Goal: Check status: Check status

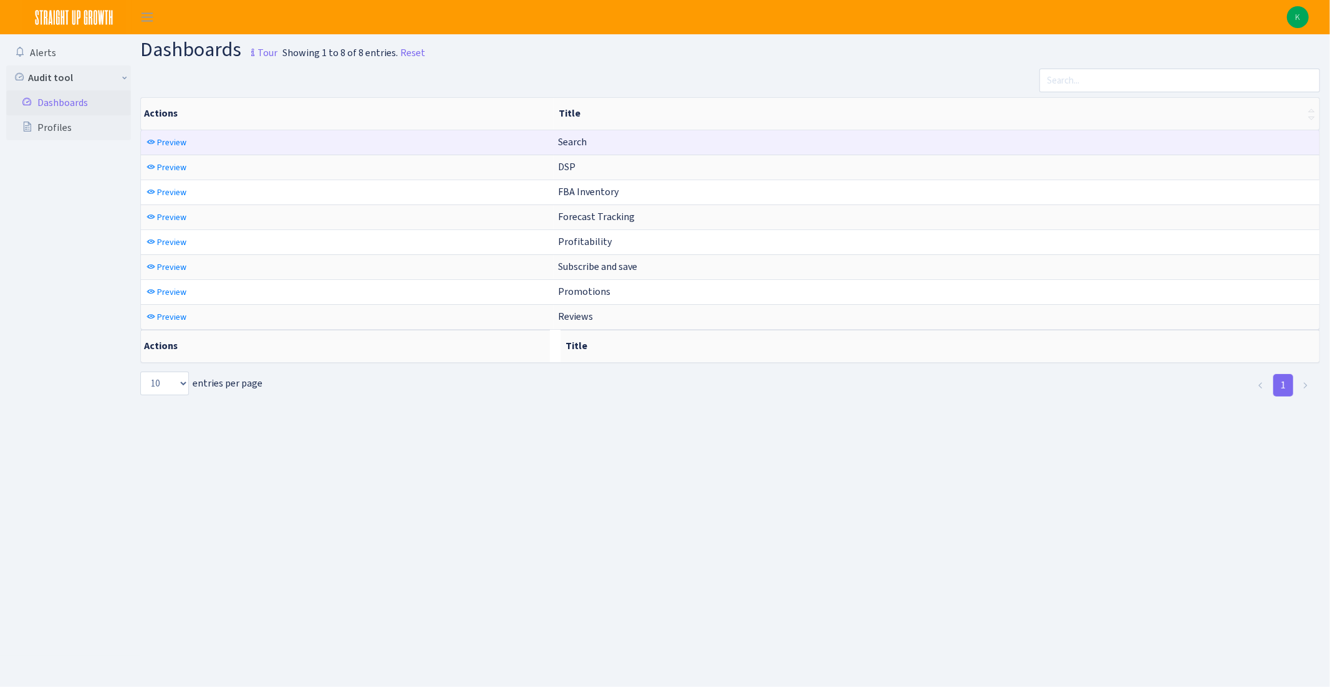
click at [253, 140] on td "Preview" at bounding box center [347, 142] width 413 height 24
click at [193, 148] on td "Preview" at bounding box center [347, 142] width 413 height 24
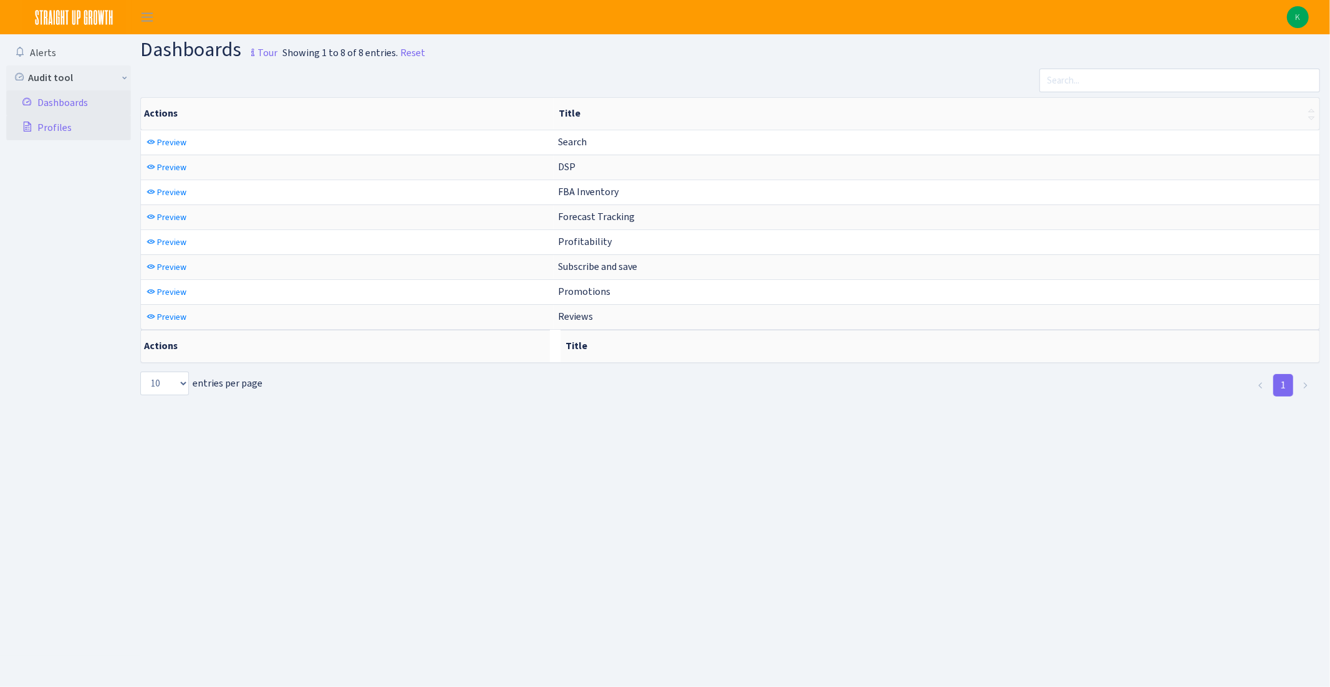
click at [128, 131] on link "Profiles" at bounding box center [68, 127] width 125 height 25
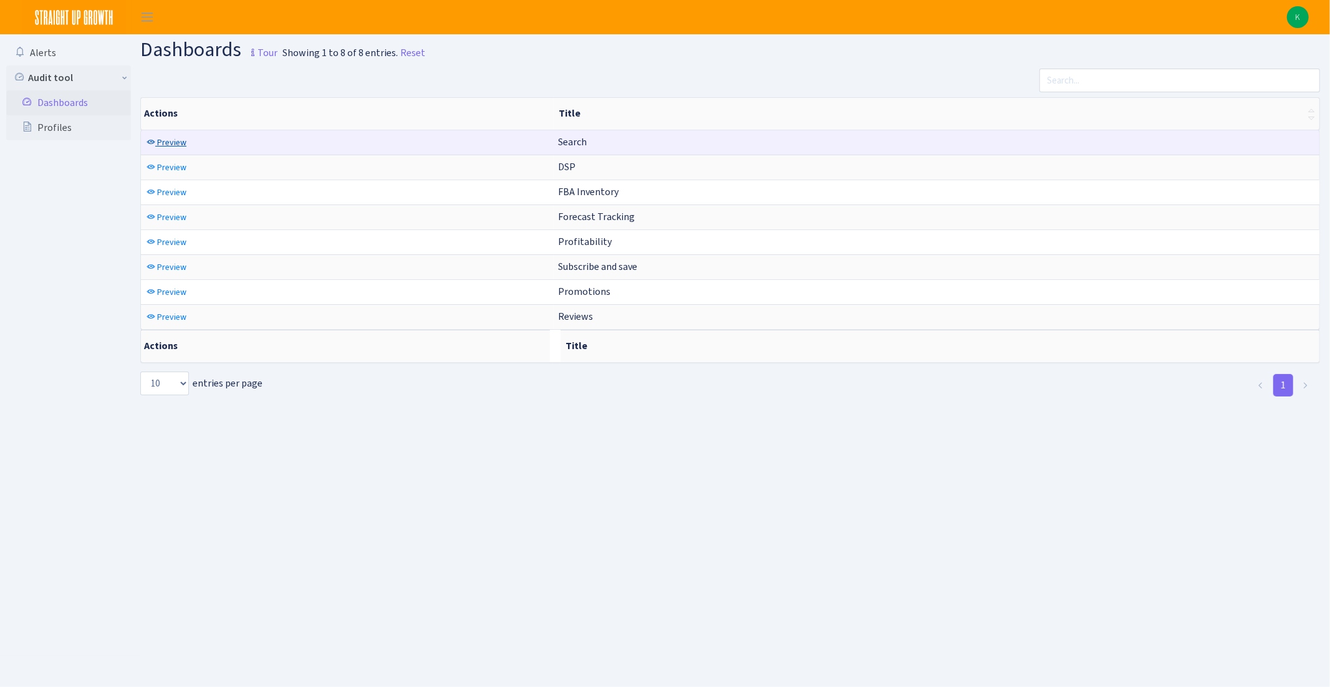
click at [158, 140] on span "Preview" at bounding box center [171, 143] width 29 height 12
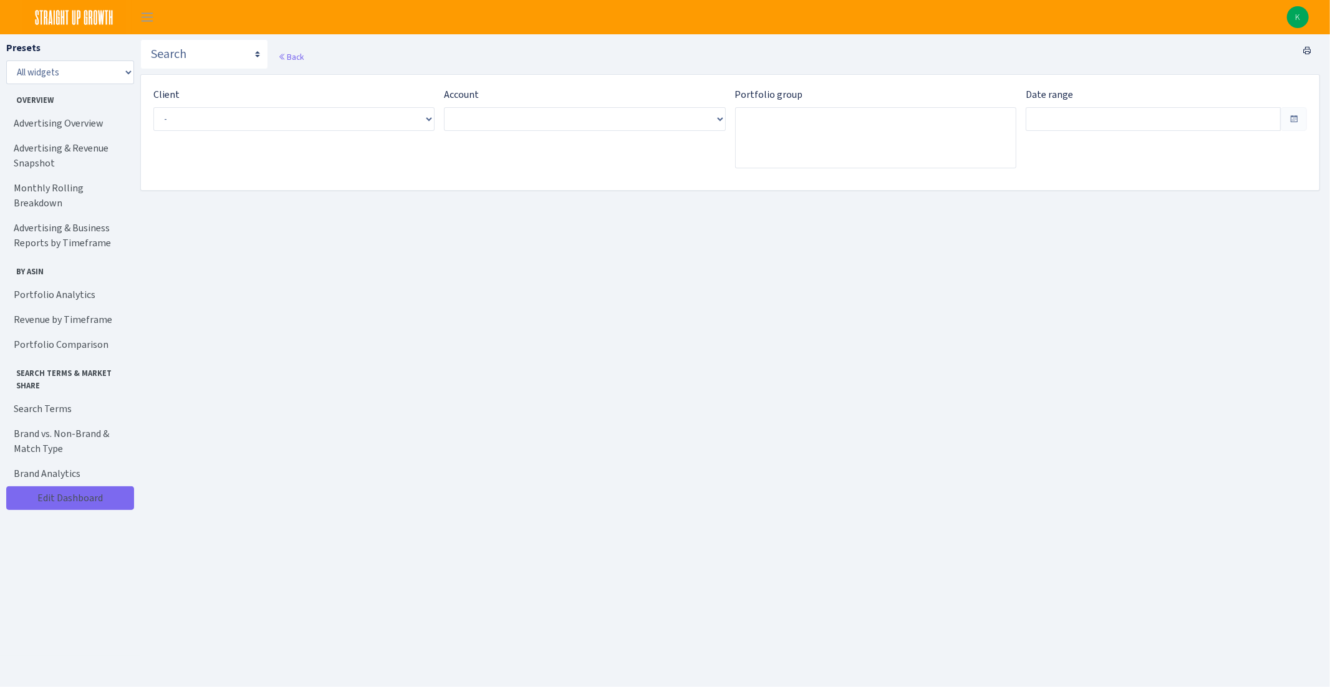
type input "Aug 7, 2025 - Sep 5, 2025"
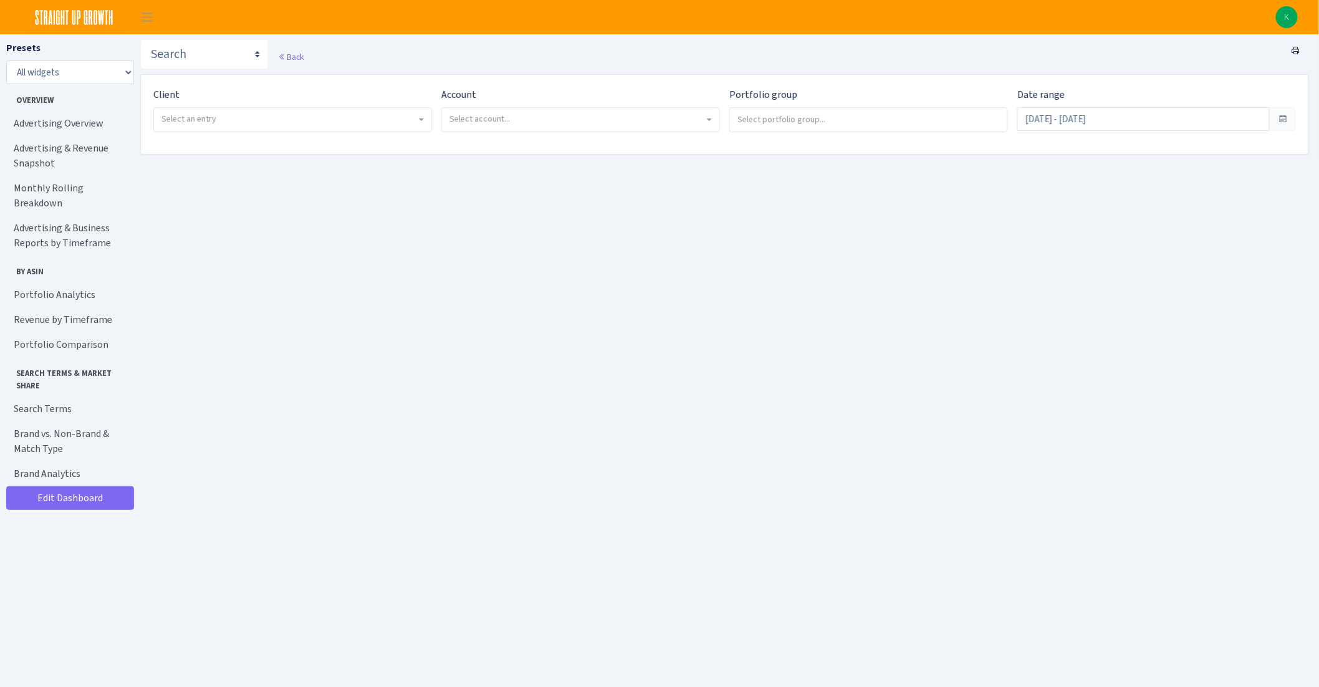
click at [327, 109] on span "Select an entry" at bounding box center [292, 120] width 277 height 24
select select "409"
select select
click at [499, 123] on span "Select account..." at bounding box center [480, 119] width 60 height 12
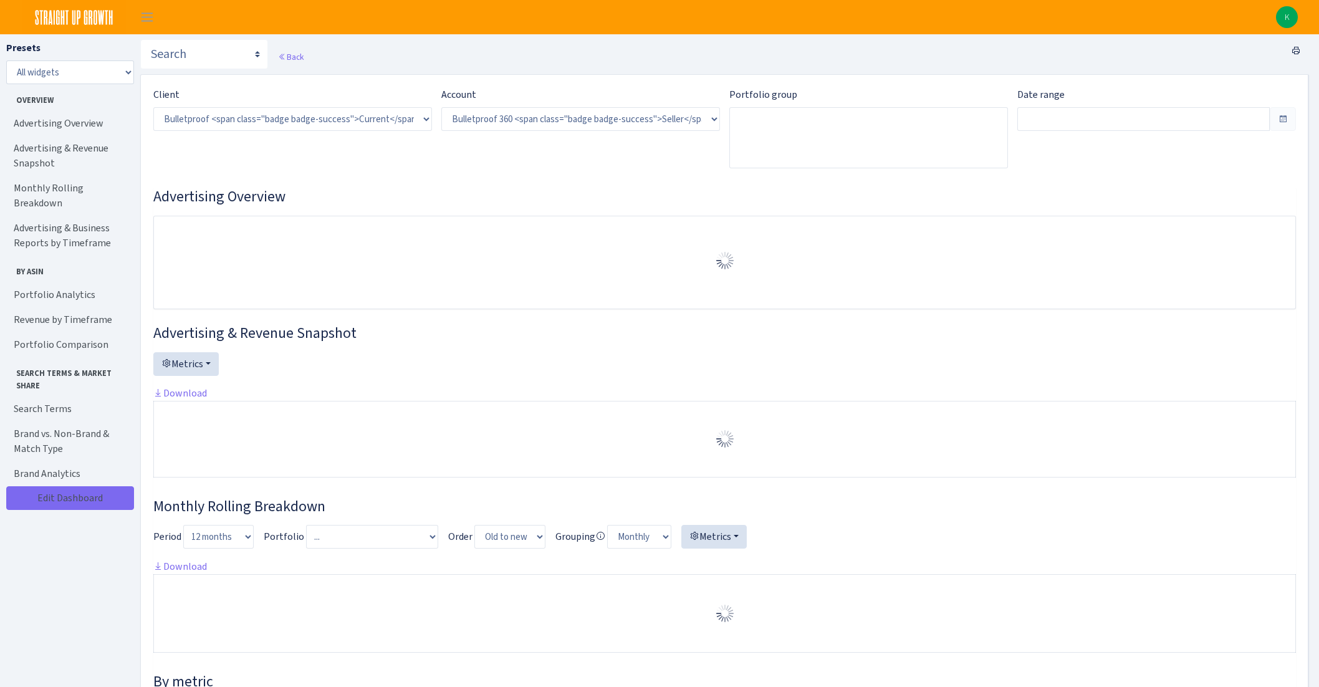
select select "3235730245795869"
type input "[DATE] - [DATE]"
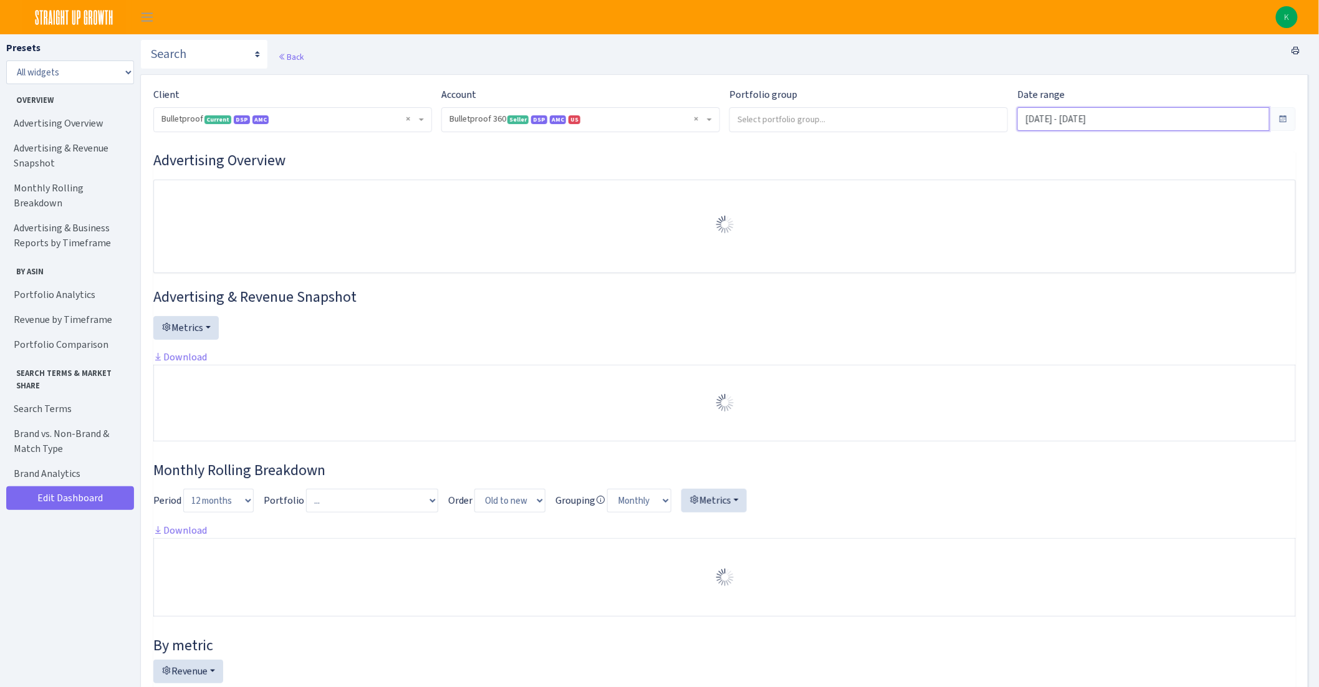
click at [1128, 117] on input "[DATE] - [DATE]" at bounding box center [1144, 119] width 253 height 24
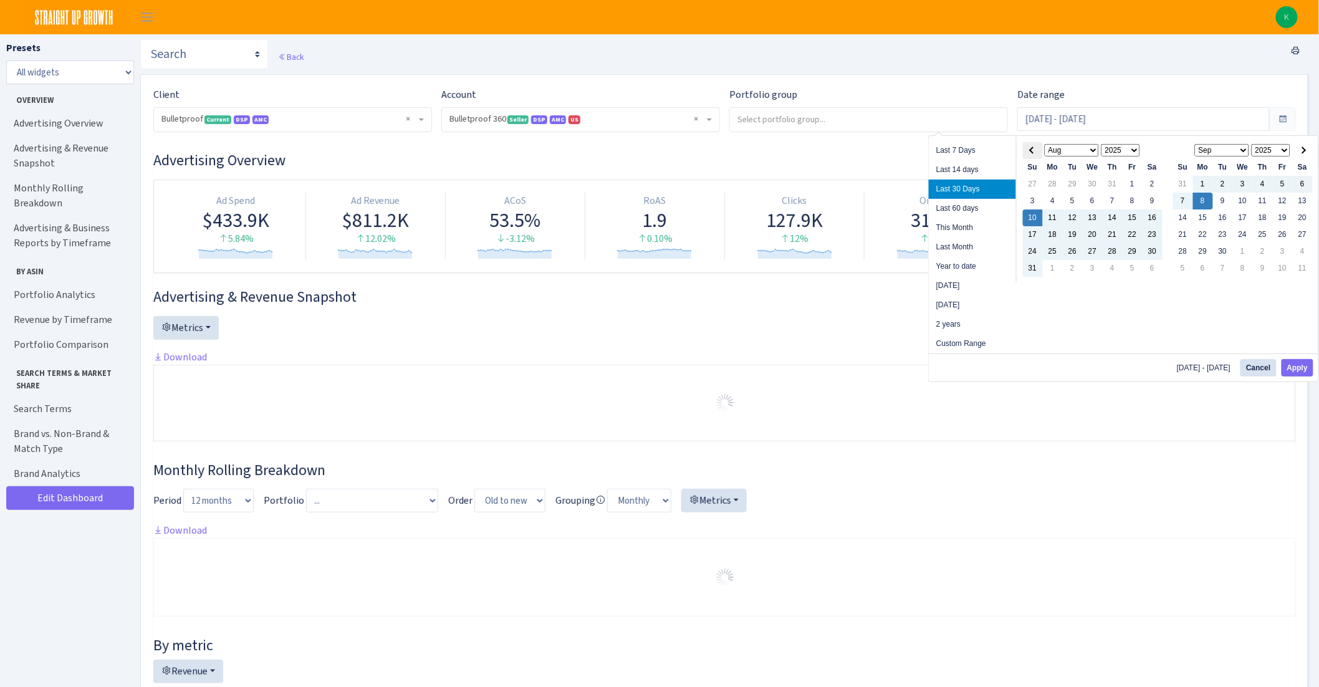
click at [1037, 152] on th at bounding box center [1033, 150] width 20 height 17
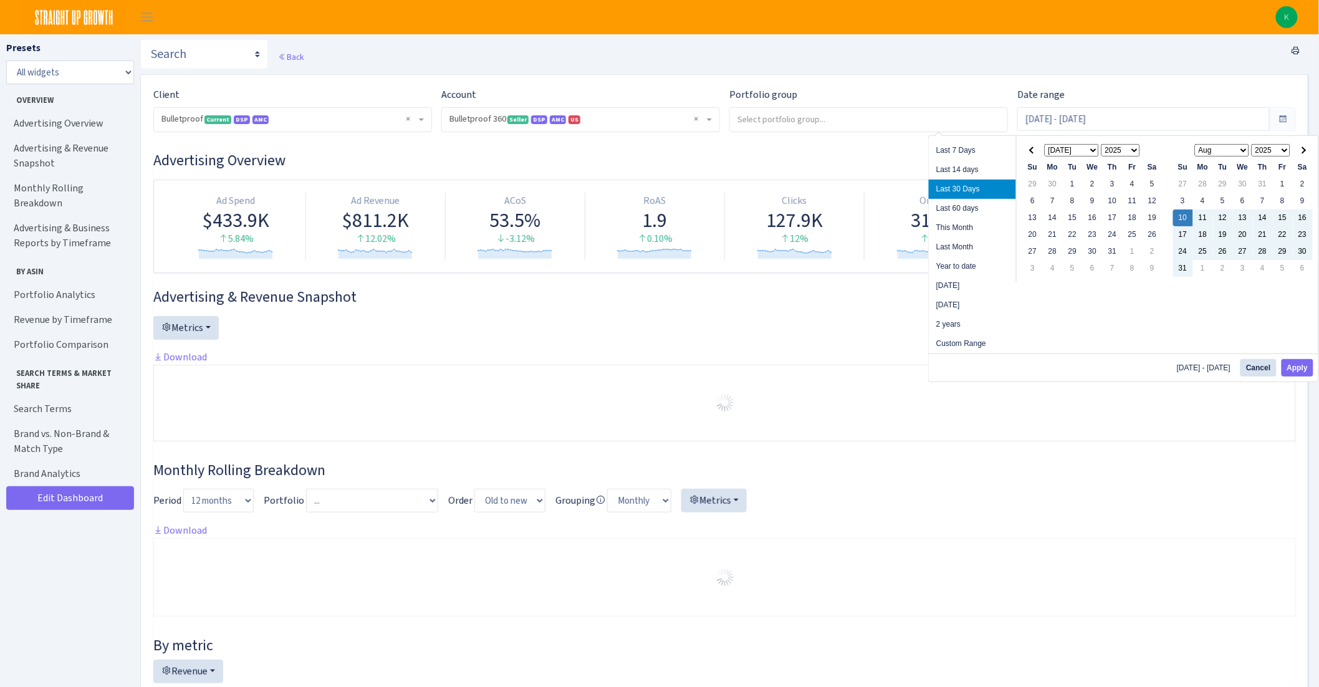
click at [1037, 152] on th at bounding box center [1033, 150] width 20 height 17
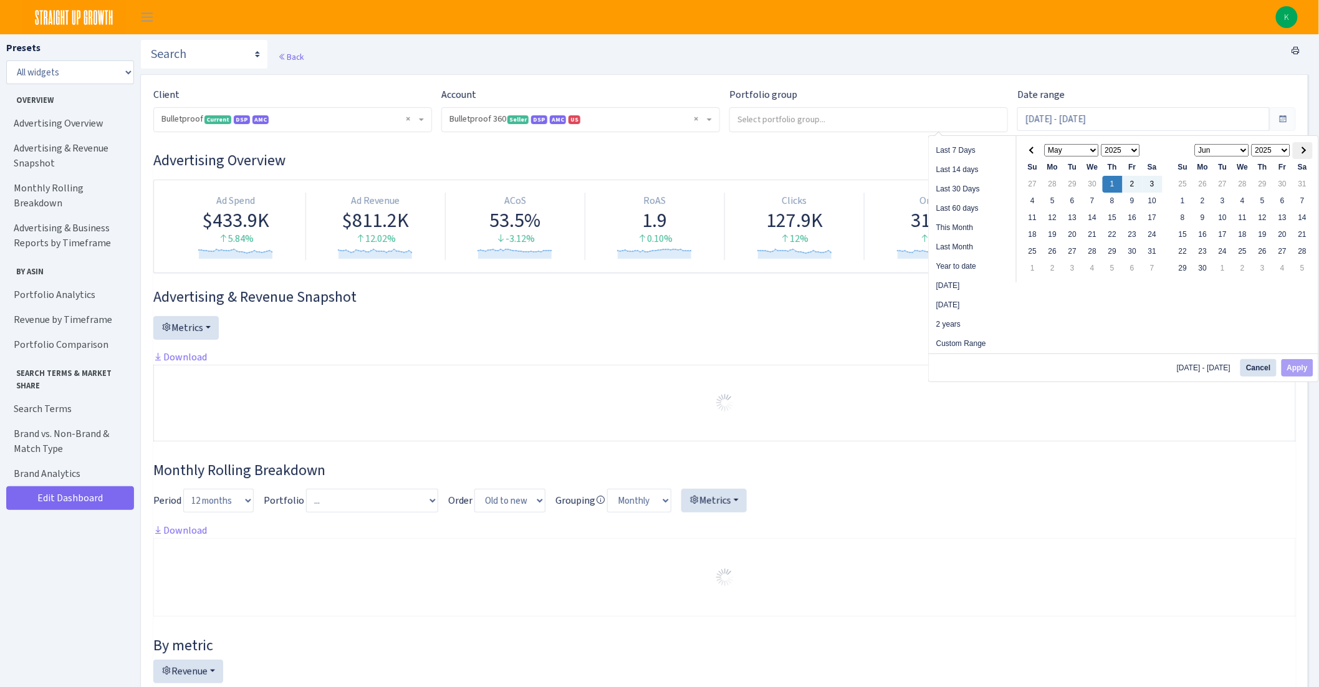
click at [1306, 156] on th at bounding box center [1303, 150] width 20 height 17
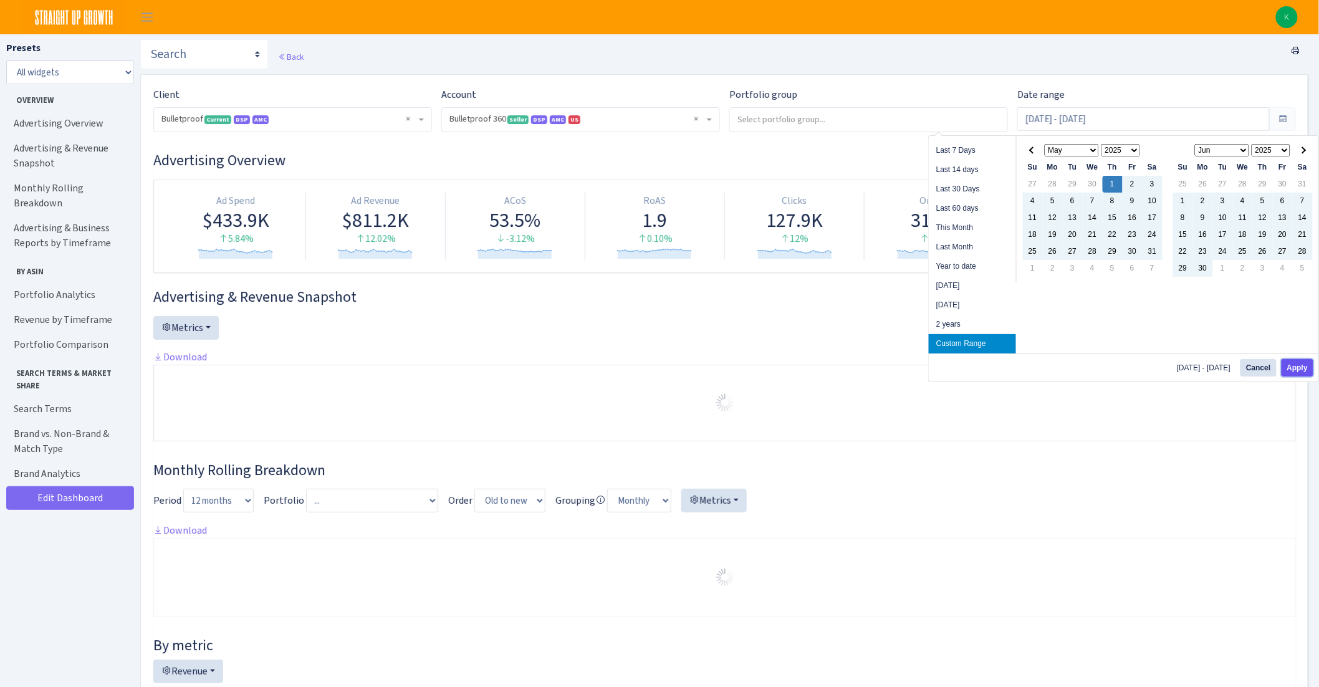
click at [1298, 367] on button "Apply" at bounding box center [1298, 367] width 32 height 17
type input "[DATE] - [DATE]"
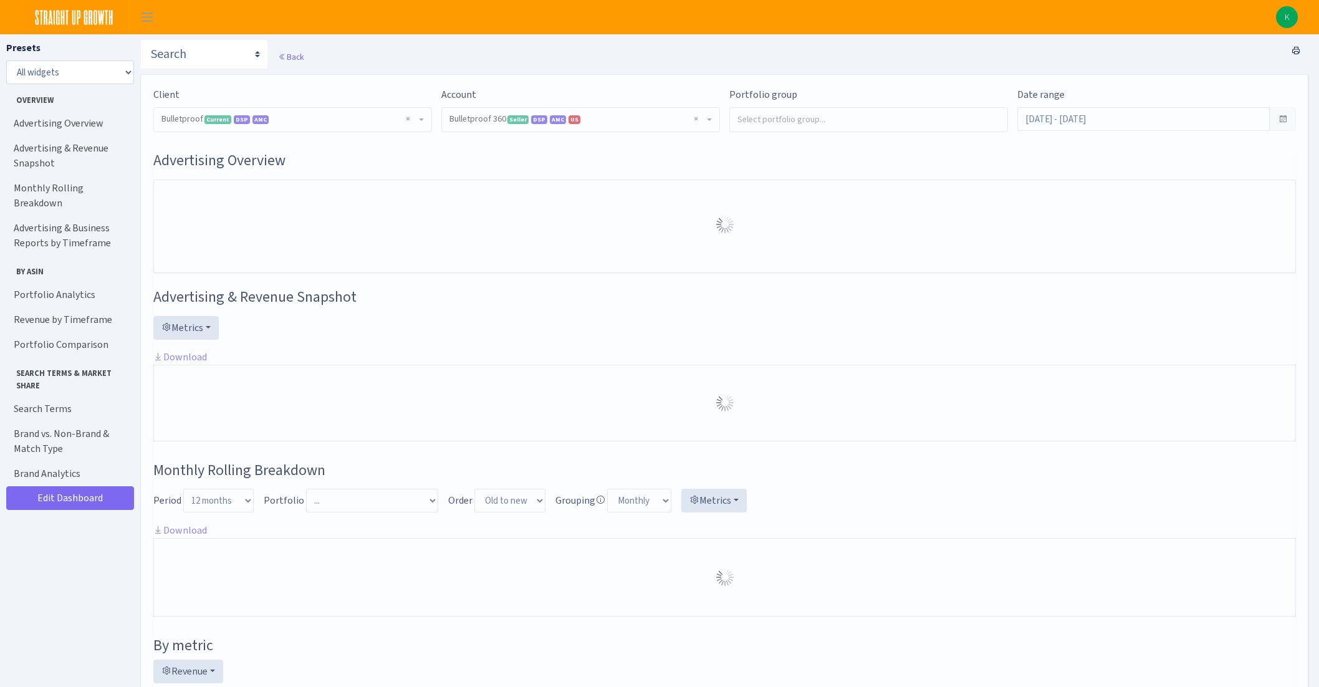
select select "3235730245795869"
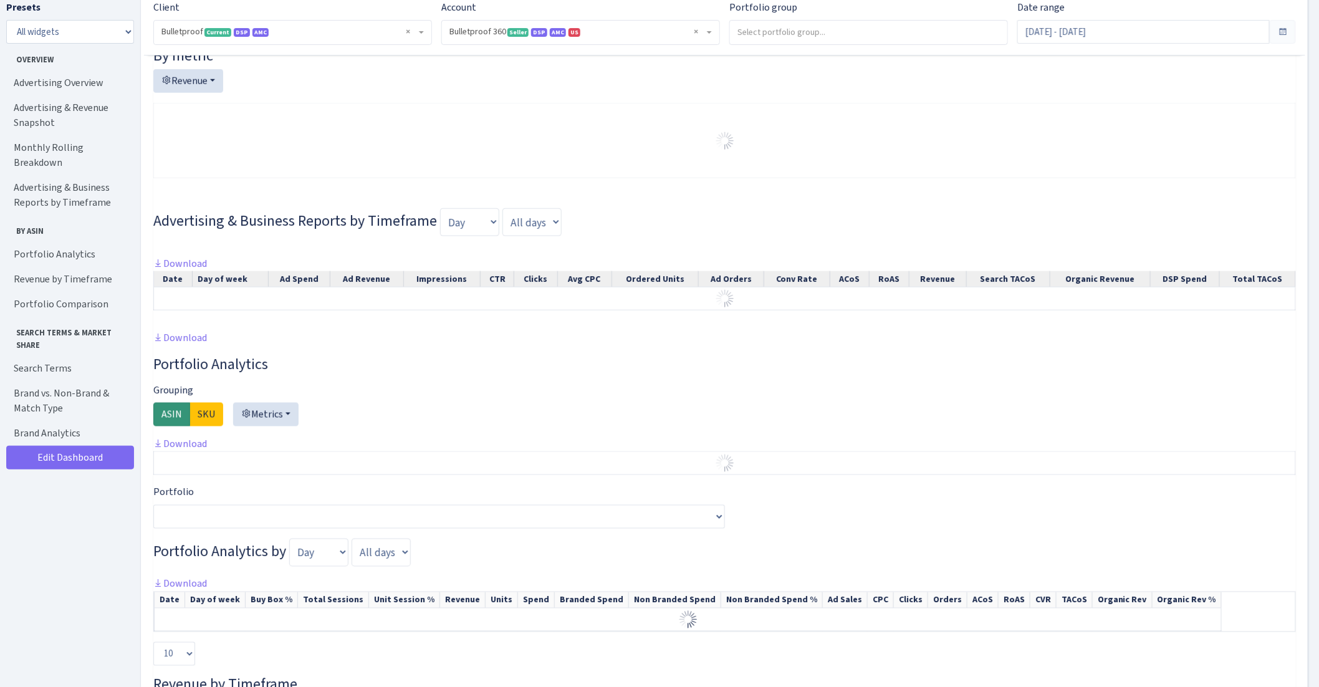
scroll to position [689, 0]
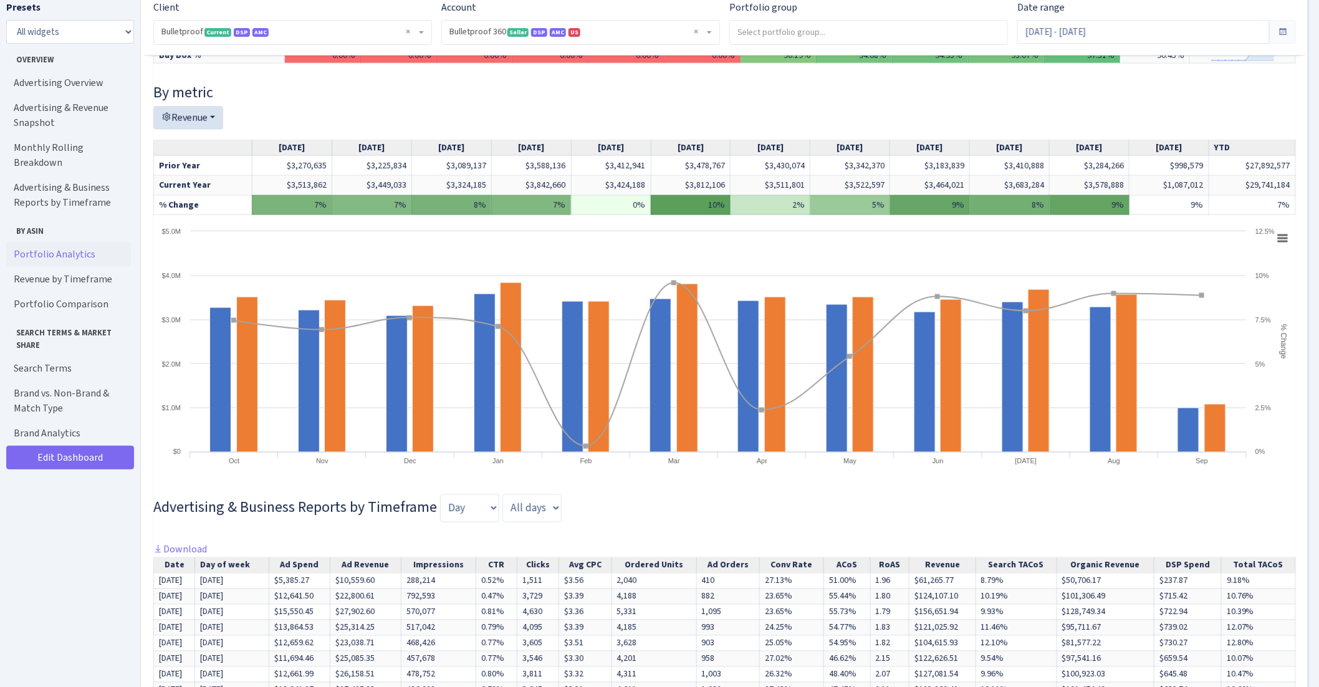
click at [92, 242] on link "Portfolio Analytics" at bounding box center [68, 254] width 125 height 25
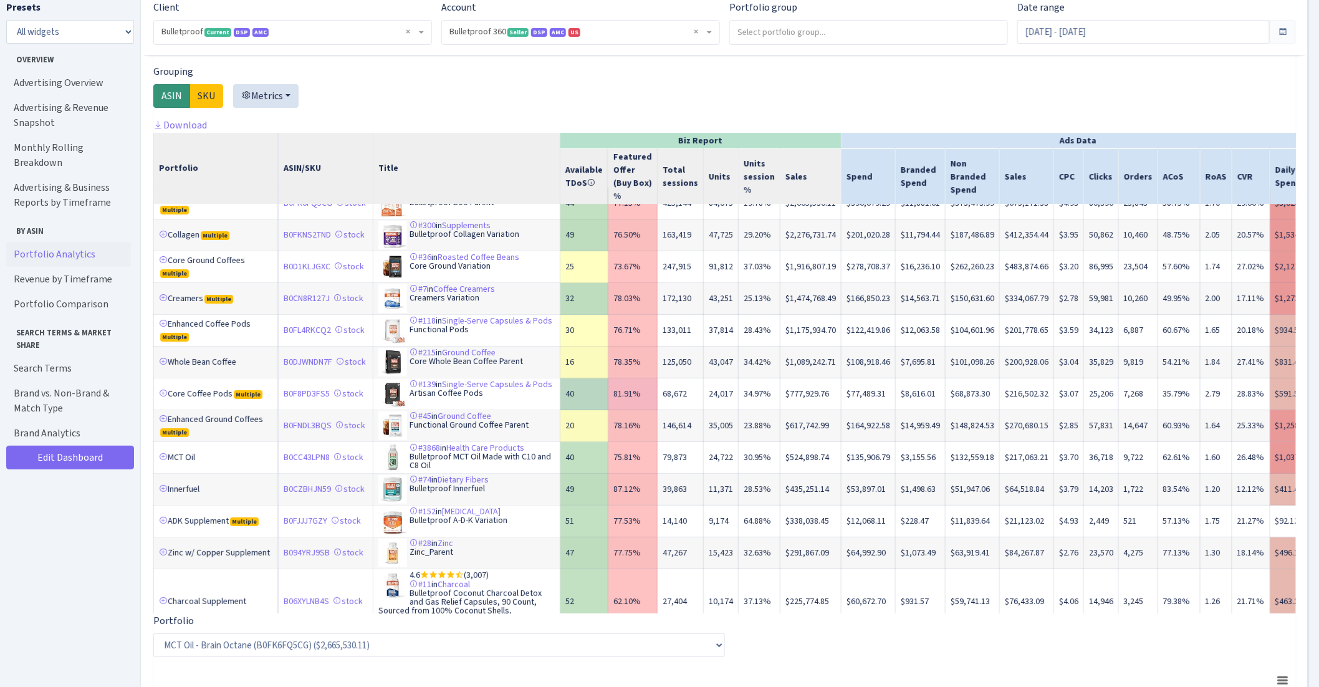
scroll to position [27, 0]
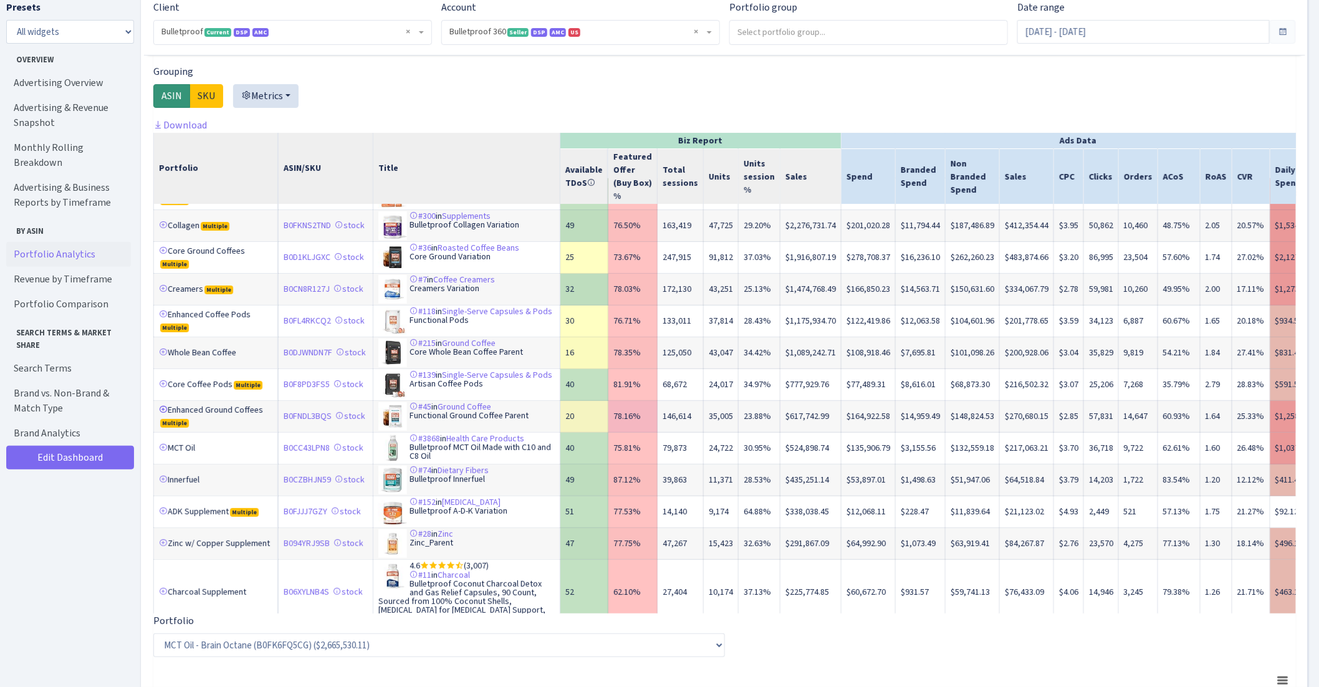
click at [165, 414] on link at bounding box center [163, 409] width 9 height 9
